Goal: Navigation & Orientation: Find specific page/section

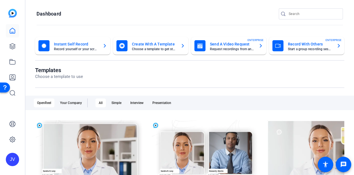
click at [101, 101] on div "All" at bounding box center [101, 102] width 11 height 9
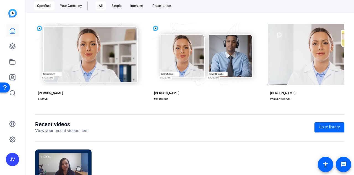
scroll to position [97, 0]
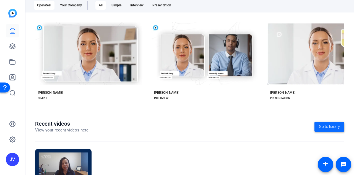
click at [326, 129] on span "Go to library" at bounding box center [329, 127] width 21 height 6
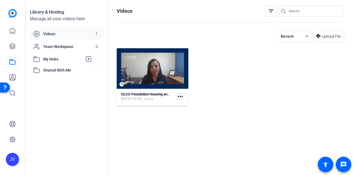
click at [60, 70] on span "Shared With Me" at bounding box center [69, 70] width 52 height 6
click at [60, 119] on div "Library & Hosting Manage all your videos here Videos 1 Team Workspace 0 My Hubs…" at bounding box center [66, 87] width 83 height 175
